Goal: Check status: Check status

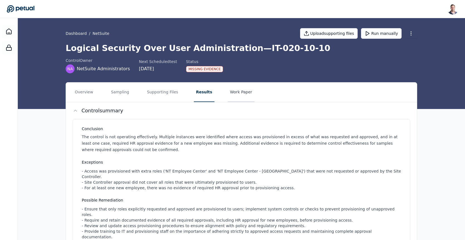
scroll to position [4, 0]
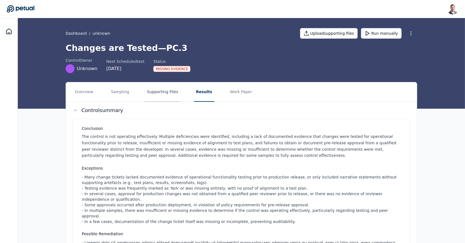
click at [151, 94] on button "Supporting Files" at bounding box center [163, 91] width 36 height 19
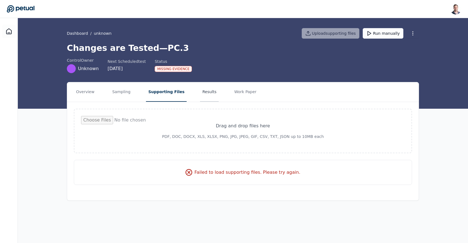
click at [200, 95] on button "Results" at bounding box center [209, 91] width 19 height 19
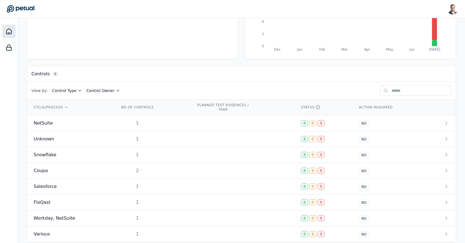
scroll to position [115, 0]
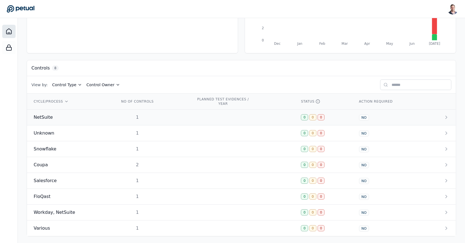
click at [197, 114] on td at bounding box center [242, 118] width 105 height 16
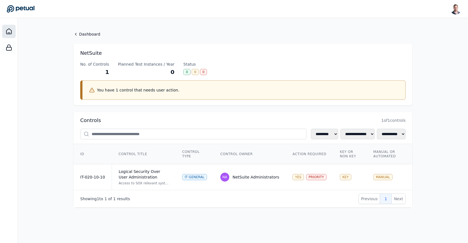
click at [9, 29] on icon at bounding box center [9, 31] width 7 height 7
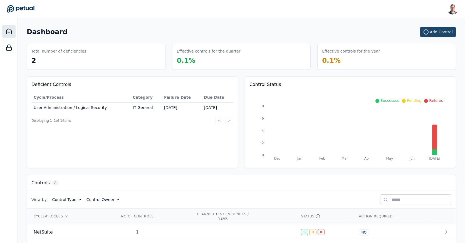
click at [432, 32] on button "Add Control" at bounding box center [438, 32] width 36 height 10
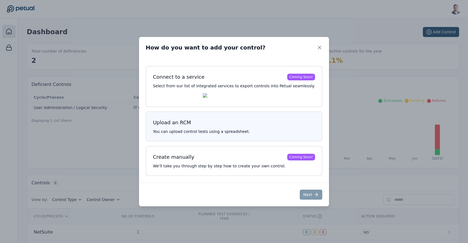
click at [207, 131] on p "You can upload control tests using a spreadsheet." at bounding box center [234, 132] width 162 height 6
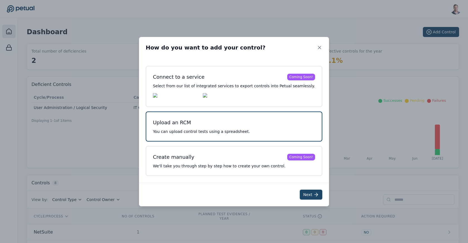
click at [300, 196] on button "Next" at bounding box center [311, 195] width 23 height 10
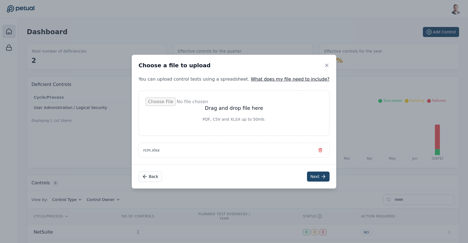
click at [307, 180] on button "Next" at bounding box center [318, 177] width 23 height 10
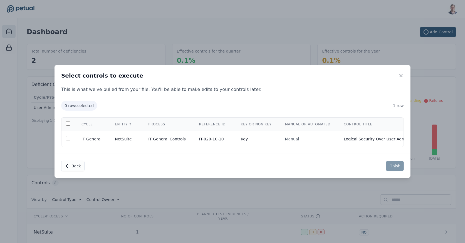
click at [335, 32] on div "Select controls to execute This is what we've pulled from your file. You'll be …" at bounding box center [232, 121] width 465 height 243
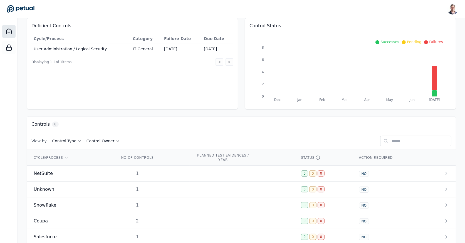
scroll to position [59, 0]
click at [147, 174] on div "1" at bounding box center [138, 173] width 36 height 7
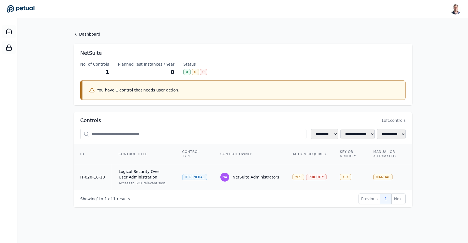
click at [164, 173] on div "Logical Security Over User Administration" at bounding box center [144, 174] width 50 height 11
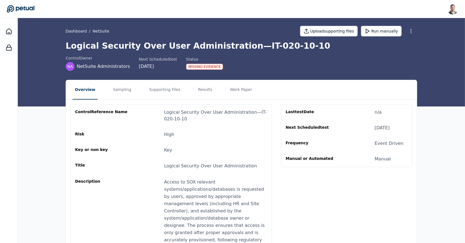
scroll to position [1, 0]
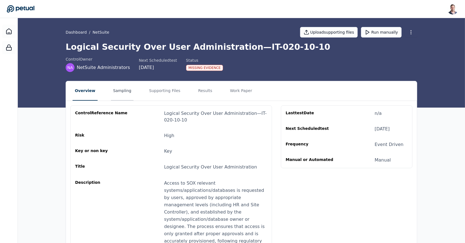
click at [116, 94] on button "Sampling" at bounding box center [122, 90] width 23 height 19
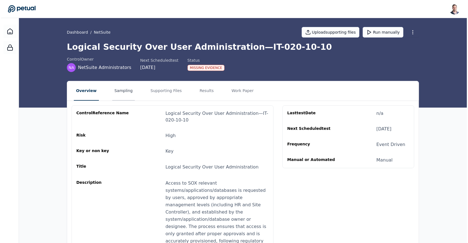
scroll to position [0, 0]
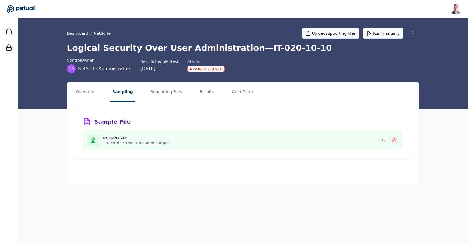
click at [392, 138] on icon at bounding box center [393, 140] width 4 height 4
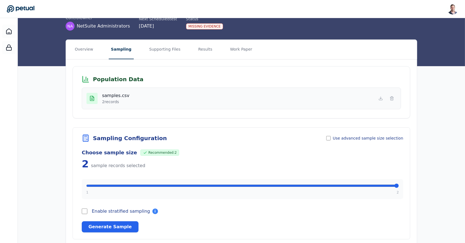
scroll to position [53, 0]
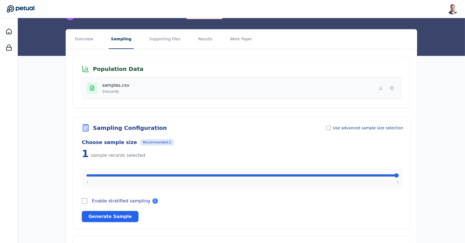
type input "*"
drag, startPoint x: 397, startPoint y: 176, endPoint x: 390, endPoint y: 169, distance: 9.6
click at [390, 173] on input "range" at bounding box center [242, 175] width 313 height 4
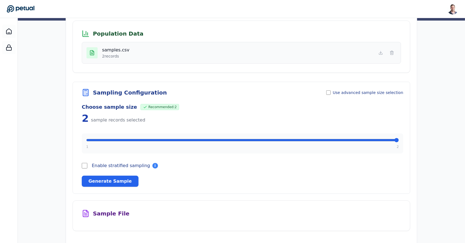
scroll to position [0, 0]
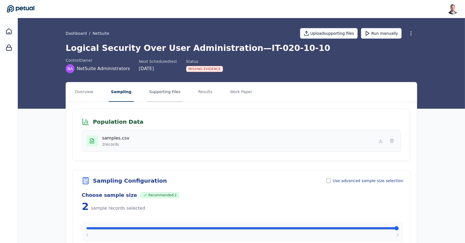
click at [163, 89] on button "Supporting Files" at bounding box center [165, 91] width 36 height 19
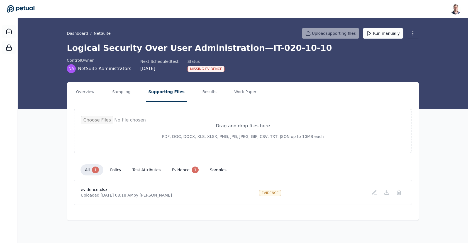
click at [115, 172] on button "policy" at bounding box center [116, 170] width 20 height 10
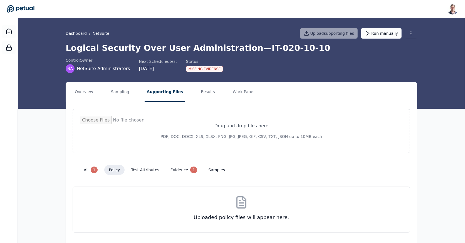
click at [144, 172] on button "test attributes" at bounding box center [145, 170] width 37 height 10
click at [173, 171] on button "evidence 1" at bounding box center [184, 170] width 36 height 11
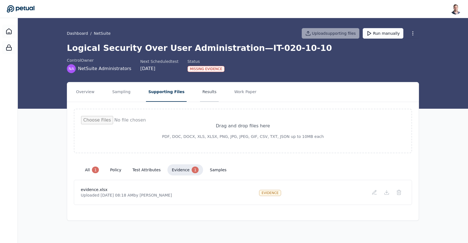
click at [200, 90] on button "Results" at bounding box center [209, 91] width 19 height 19
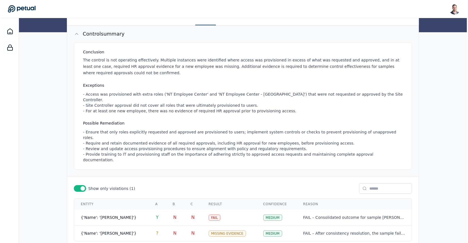
scroll to position [89, 0]
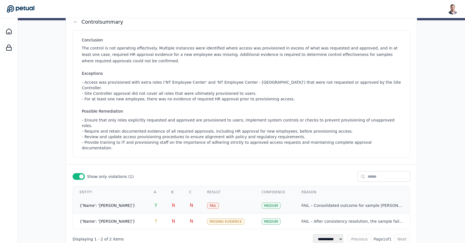
click at [234, 198] on td "Fail" at bounding box center [228, 206] width 55 height 16
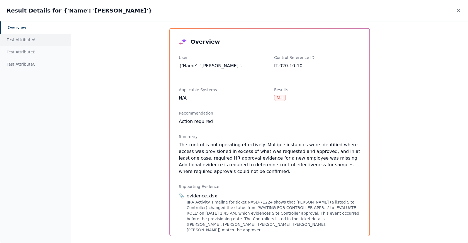
click at [36, 43] on div "Test Attribute A" at bounding box center [35, 40] width 71 height 12
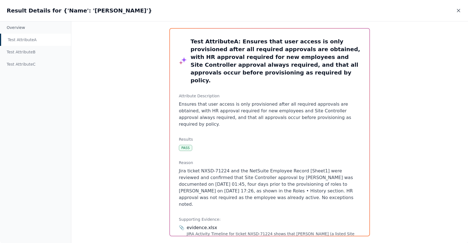
click at [461, 11] on icon at bounding box center [458, 11] width 6 height 6
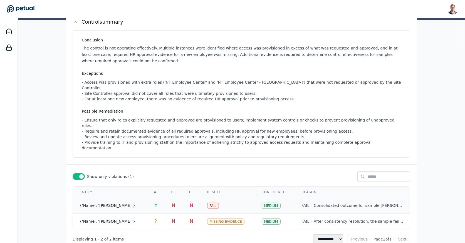
click at [223, 198] on td "Fail" at bounding box center [228, 206] width 55 height 16
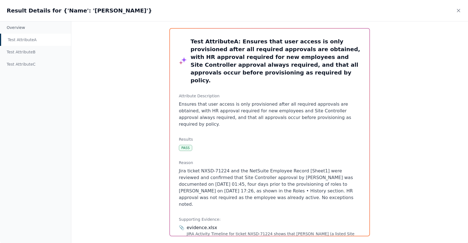
scroll to position [21, 0]
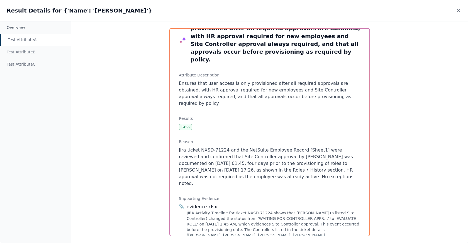
click at [185, 124] on div "Pass" at bounding box center [185, 127] width 13 height 6
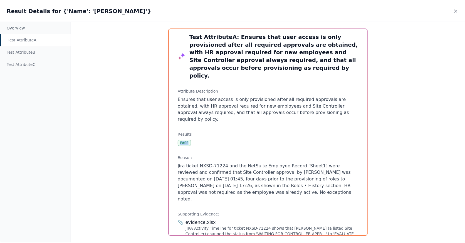
scroll to position [0, 0]
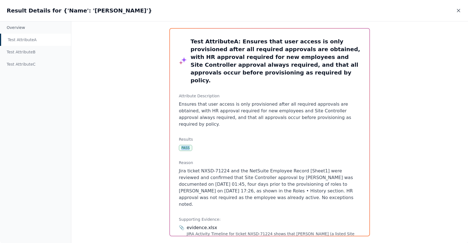
click at [460, 8] on icon at bounding box center [458, 11] width 6 height 6
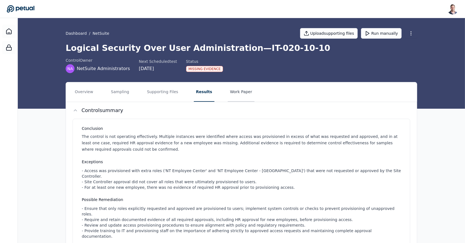
click at [244, 90] on button "Work Paper" at bounding box center [241, 91] width 27 height 19
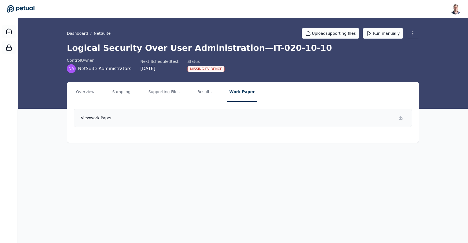
click at [274, 117] on link "View work paper" at bounding box center [243, 118] width 338 height 18
click at [202, 94] on button "Results" at bounding box center [204, 91] width 19 height 19
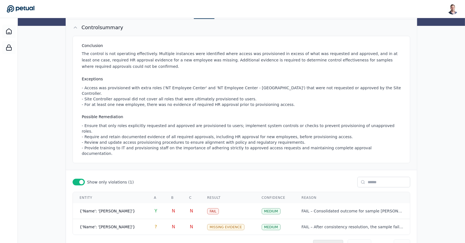
scroll to position [87, 0]
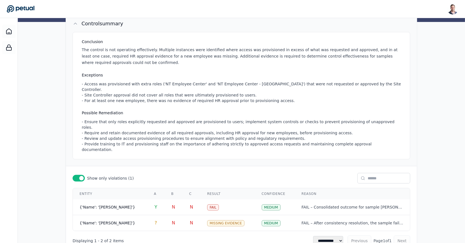
click at [148, 124] on div "- Ensure that only roles explicitly requested and approved are provisioned to u…" at bounding box center [243, 135] width 322 height 33
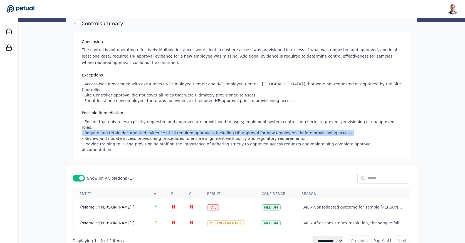
click at [148, 124] on div "- Ensure that only roles explicitly requested and approved are provisioned to u…" at bounding box center [243, 135] width 322 height 33
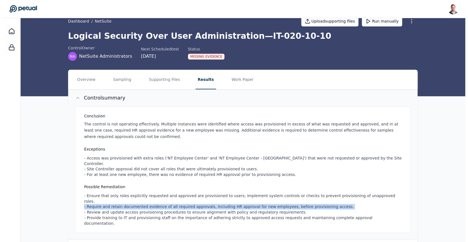
scroll to position [0, 0]
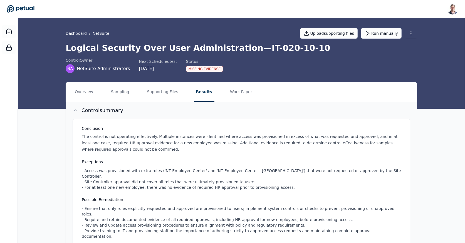
click at [204, 143] on p "The control is not operating effectively. Multiple instances were identified wh…" at bounding box center [243, 143] width 322 height 19
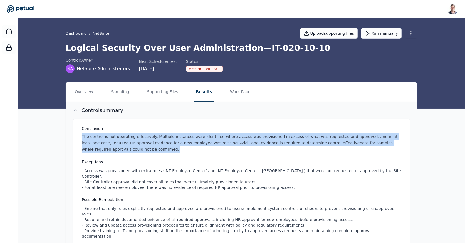
click at [204, 143] on p "The control is not operating effectively. Multiple instances were identified wh…" at bounding box center [243, 143] width 322 height 19
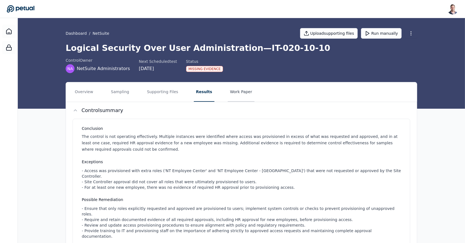
click at [238, 90] on button "Work Paper" at bounding box center [241, 91] width 27 height 19
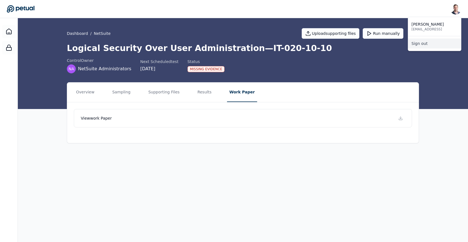
click at [440, 41] on link "Sign out" at bounding box center [434, 43] width 53 height 10
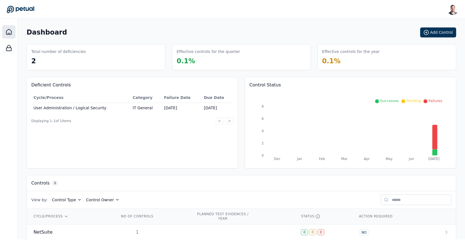
scroll to position [119, 0]
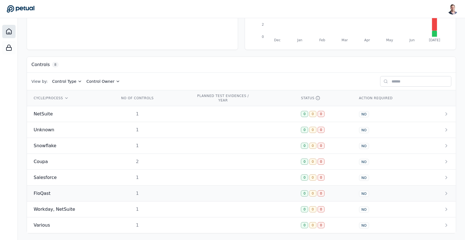
click at [75, 195] on td "FloQast" at bounding box center [70, 193] width 86 height 16
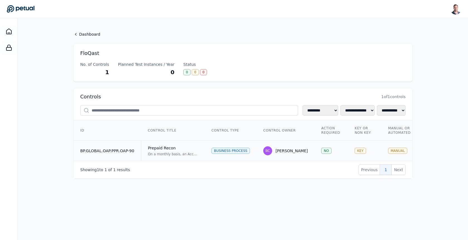
click at [184, 146] on div "Prepaid Recon" at bounding box center [173, 148] width 50 height 6
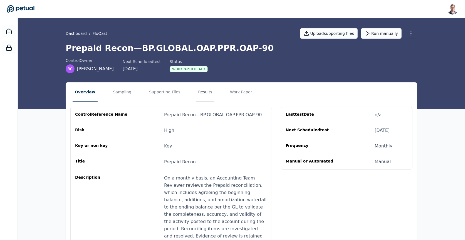
click at [201, 92] on button "Results" at bounding box center [205, 91] width 19 height 19
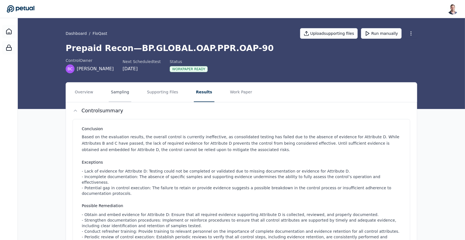
click at [120, 95] on button "Sampling" at bounding box center [120, 91] width 23 height 19
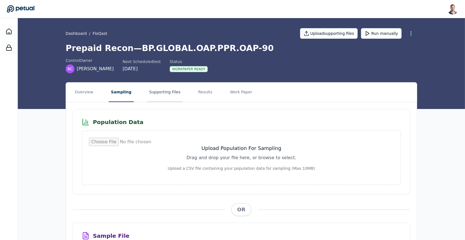
click at [164, 95] on button "Supporting Files" at bounding box center [165, 91] width 36 height 19
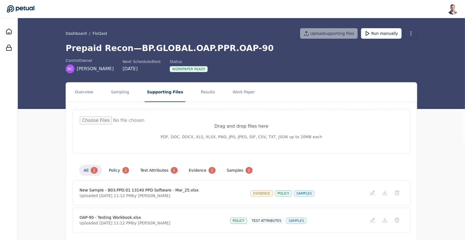
scroll to position [16, 0]
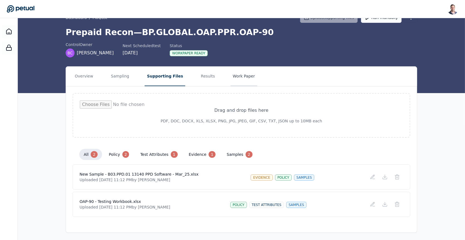
click at [233, 78] on button "Work Paper" at bounding box center [244, 76] width 27 height 19
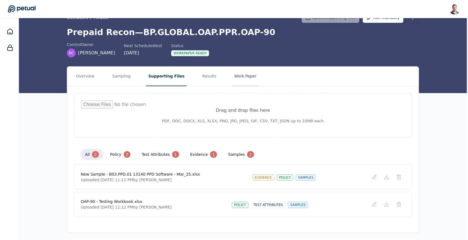
scroll to position [0, 0]
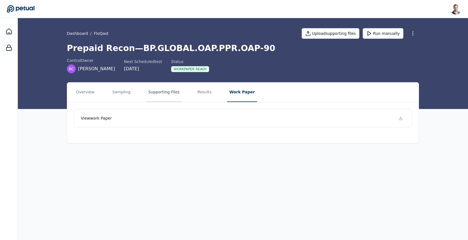
click at [154, 90] on button "Supporting Files" at bounding box center [164, 91] width 36 height 19
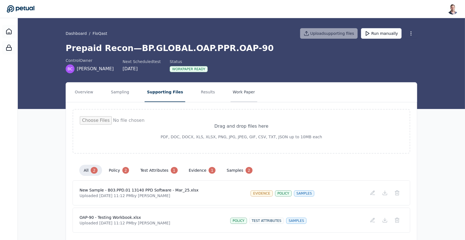
click at [231, 89] on button "Work Paper" at bounding box center [244, 91] width 27 height 19
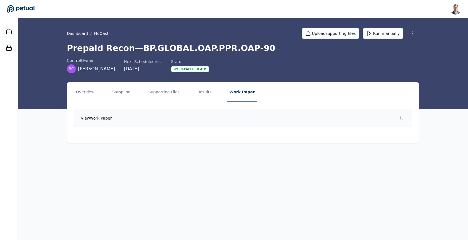
click at [226, 115] on link "View work paper" at bounding box center [243, 118] width 338 height 18
